Goal: Information Seeking & Learning: Learn about a topic

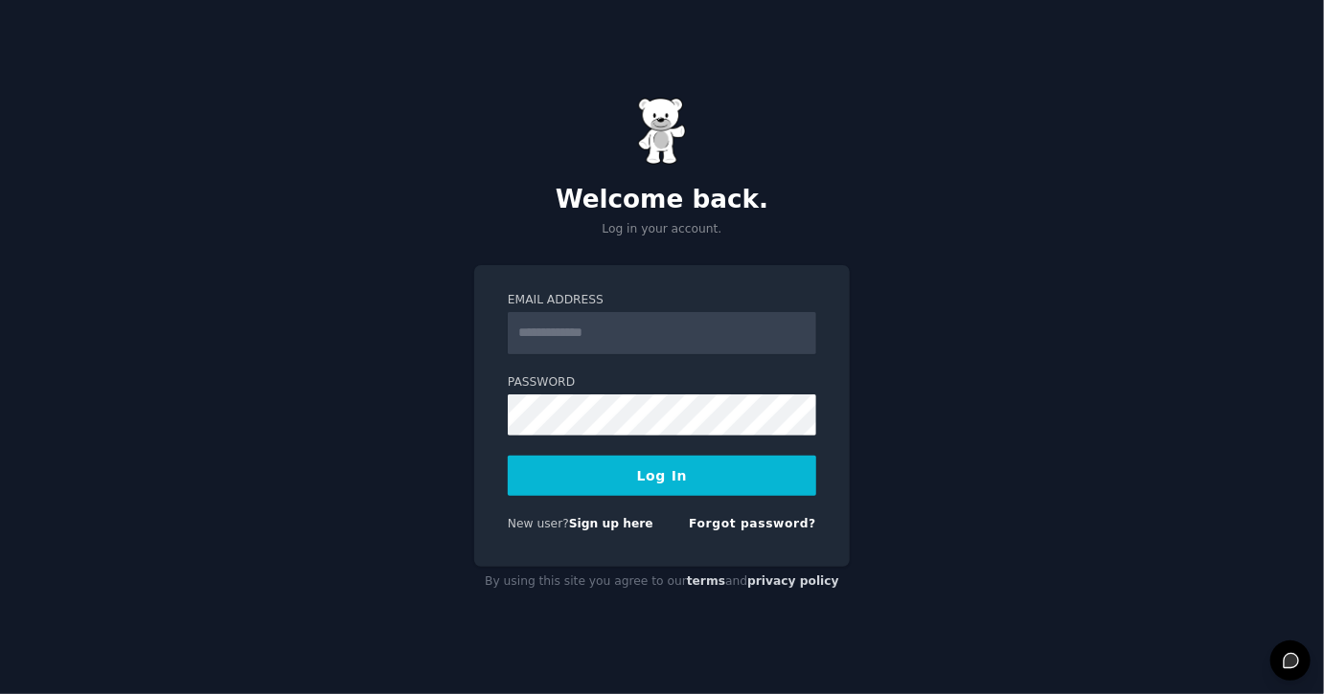
type input "**********"
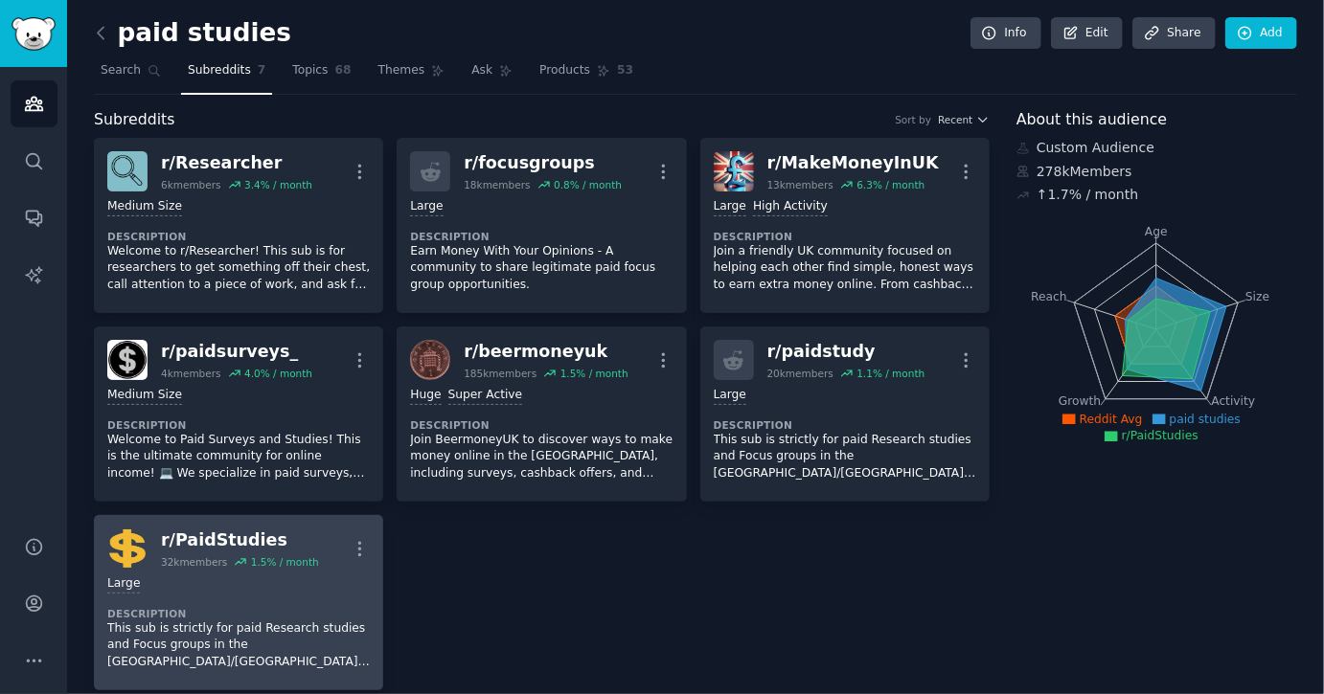
click at [214, 607] on dt "Description" at bounding box center [238, 613] width 262 height 13
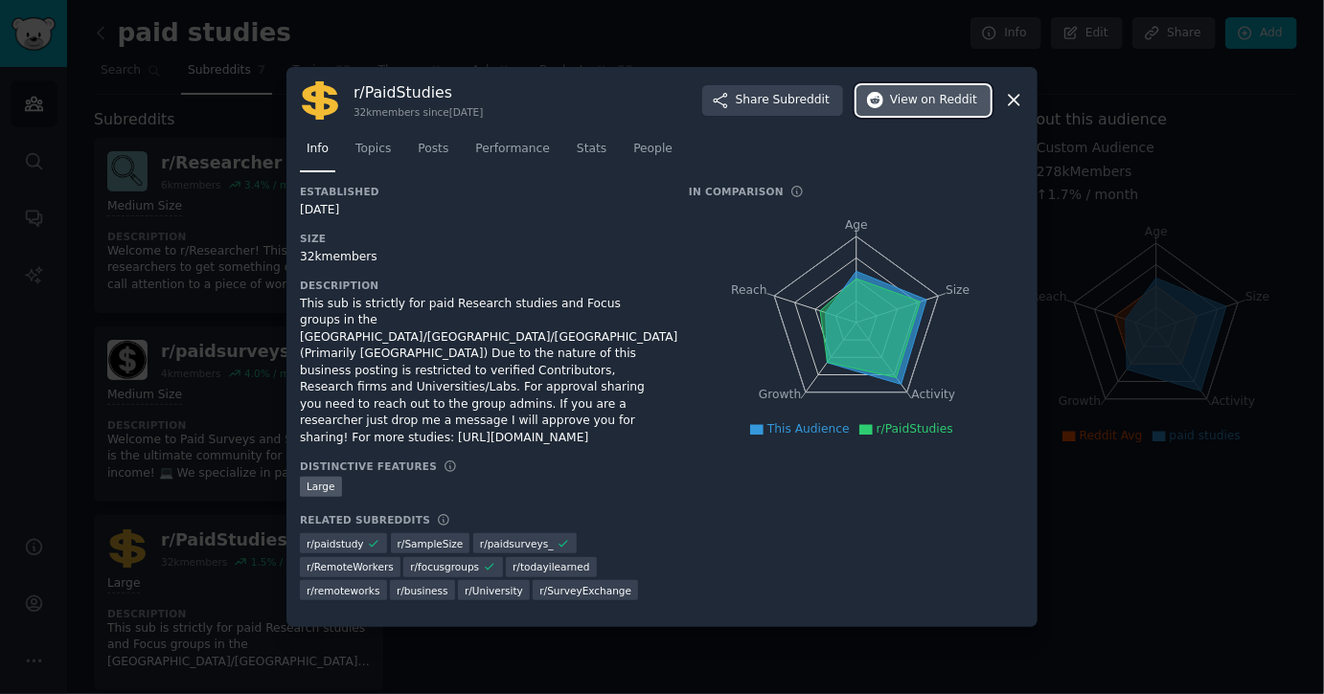
click at [897, 109] on span "View on Reddit" at bounding box center [933, 100] width 87 height 17
